Goal: Information Seeking & Learning: Learn about a topic

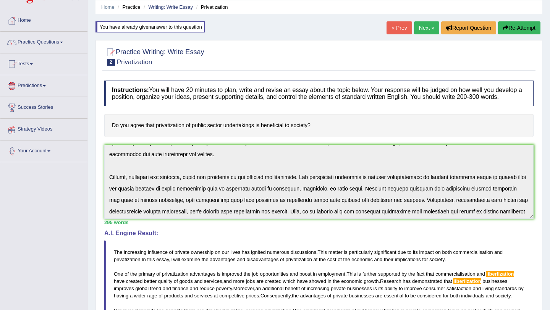
scroll to position [25, 0]
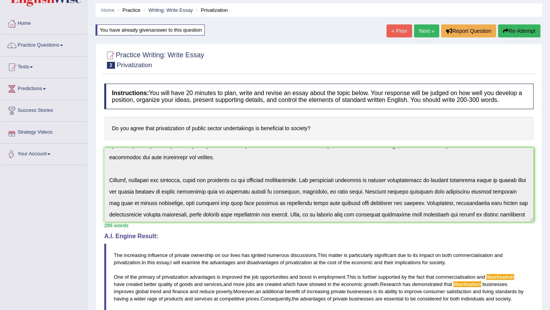
click at [45, 133] on link "Strategy Videos" at bounding box center [43, 131] width 87 height 19
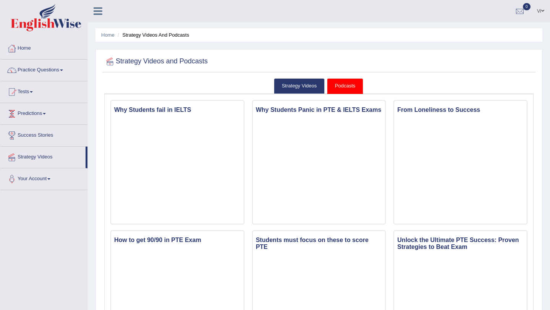
click at [39, 113] on link "Predictions" at bounding box center [43, 112] width 87 height 19
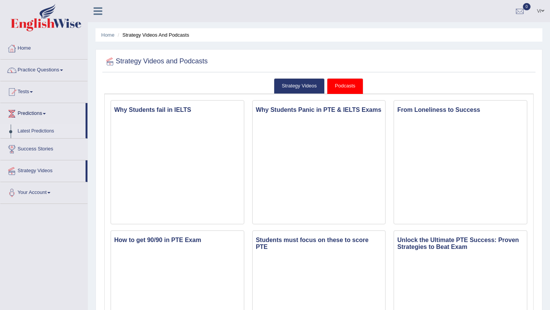
click at [36, 131] on link "Latest Predictions" at bounding box center [49, 132] width 71 height 14
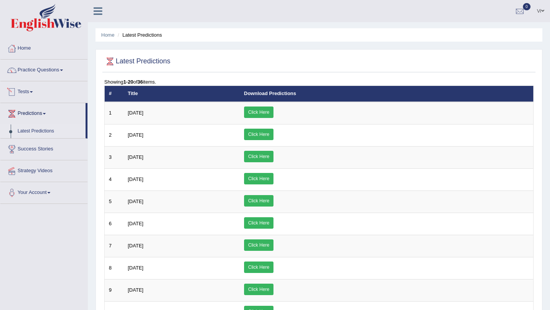
click at [21, 94] on link "Tests" at bounding box center [43, 90] width 87 height 19
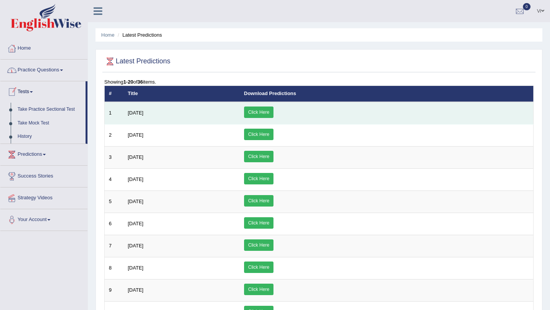
click at [274, 108] on link "Click Here" at bounding box center [258, 112] width 29 height 11
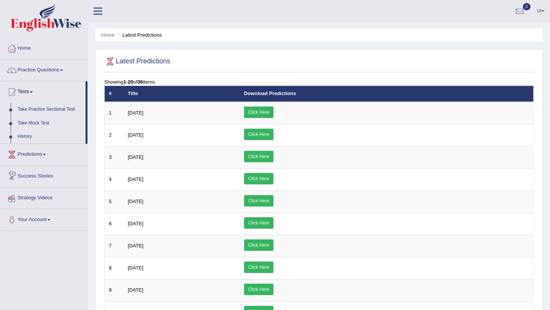
click at [40, 198] on link "Strategy Videos" at bounding box center [43, 197] width 87 height 19
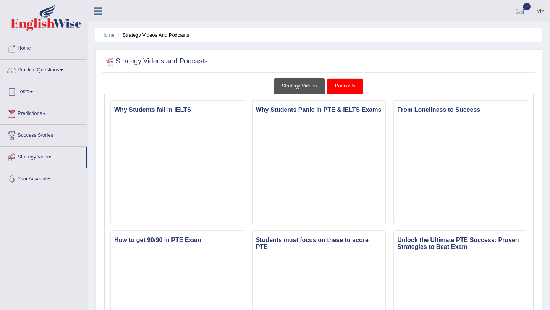
click at [310, 87] on link "Strategy Videos" at bounding box center [299, 86] width 51 height 16
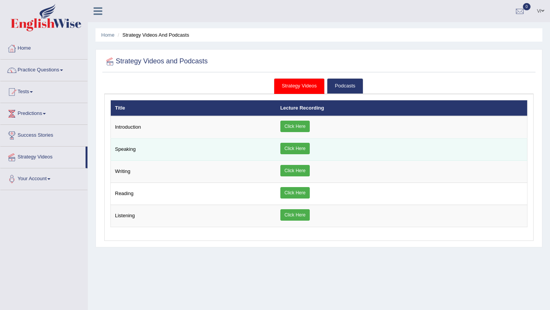
click at [298, 149] on link "Click Here" at bounding box center [294, 148] width 29 height 11
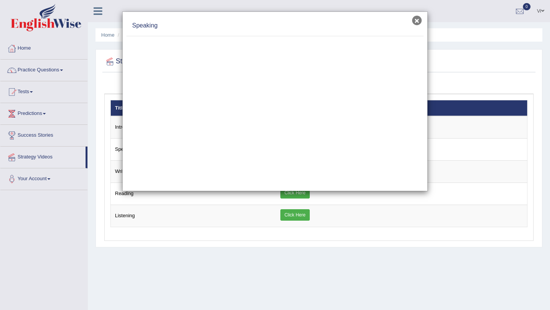
click at [419, 21] on button "×" at bounding box center [417, 21] width 10 height 10
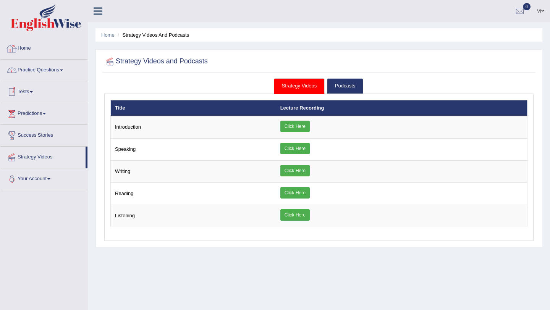
click at [32, 49] on link "Home" at bounding box center [43, 47] width 87 height 19
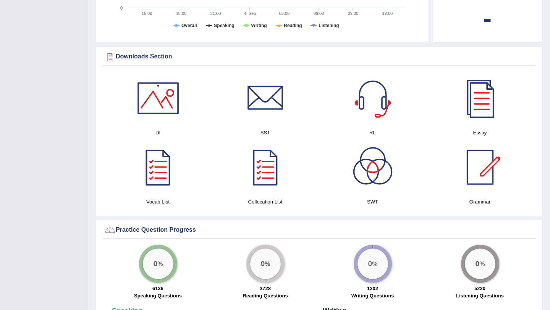
scroll to position [340, 0]
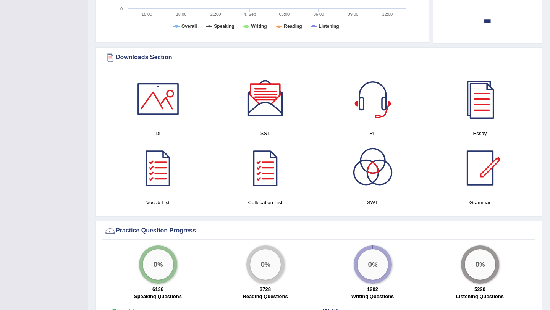
click at [168, 102] on div at bounding box center [157, 98] width 53 height 53
click at [474, 105] on div at bounding box center [479, 98] width 53 height 53
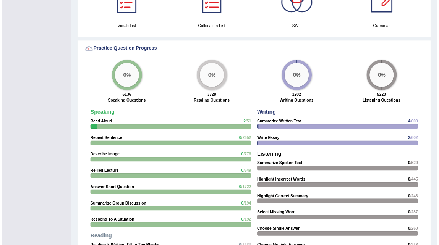
scroll to position [525, 0]
